Goal: Task Accomplishment & Management: Manage account settings

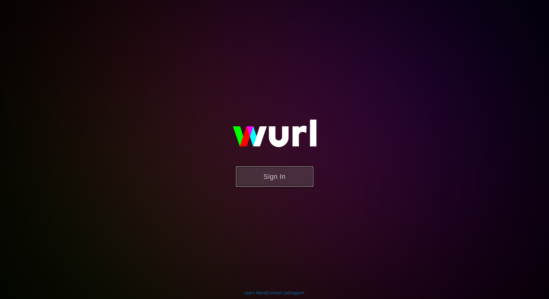
click at [281, 171] on button "Sign In" at bounding box center [274, 176] width 77 height 20
click at [271, 180] on button "Sign In" at bounding box center [274, 176] width 77 height 20
